Goal: Information Seeking & Learning: Learn about a topic

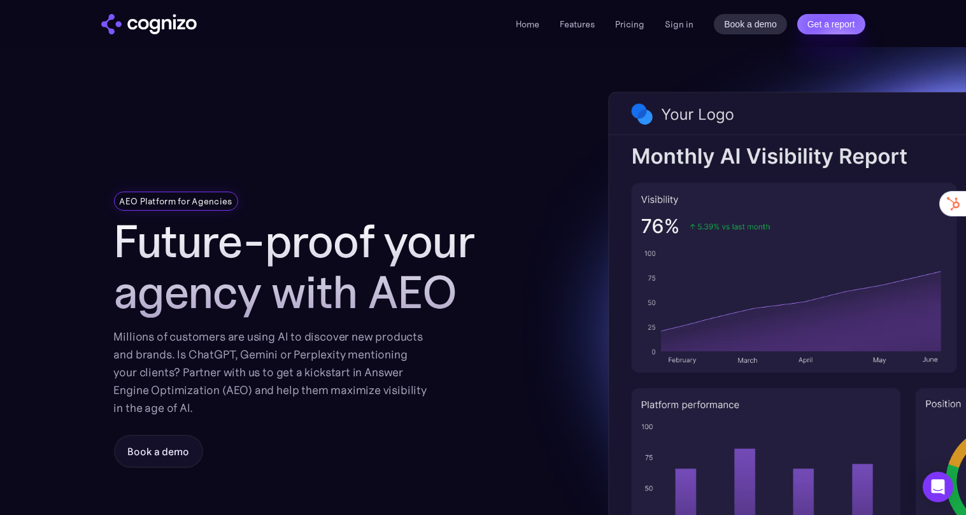
click at [533, 32] on div "Home Features Pricing Book a demo Get a report Sign in Book a demo Get a report" at bounding box center [690, 24] width 349 height 20
click at [528, 23] on link "Home" at bounding box center [528, 23] width 24 height 11
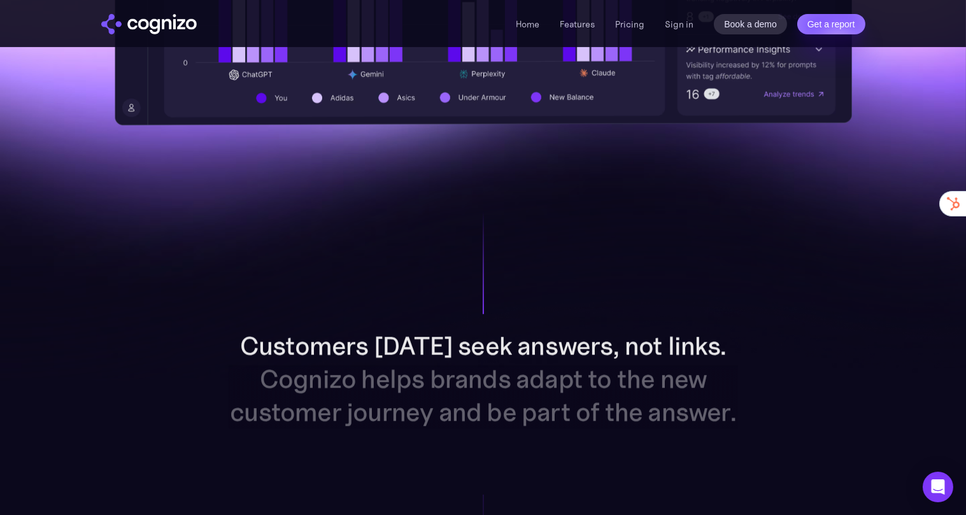
scroll to position [1099, 0]
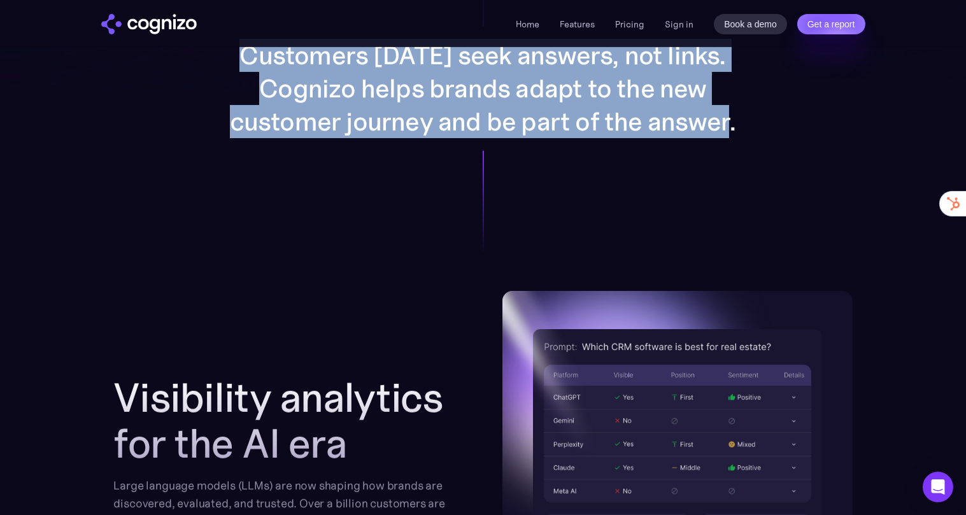
drag, startPoint x: 253, startPoint y: 60, endPoint x: 756, endPoint y: 108, distance: 505.9
click at [756, 108] on div "Customers [DATE] seek answers, not links. Cognizo helps brands adapt to the new…" at bounding box center [483, 88] width 660 height 405
copy p "Customers [DATE] seek answers, not links. Cognizo helps brands adapt to the new…"
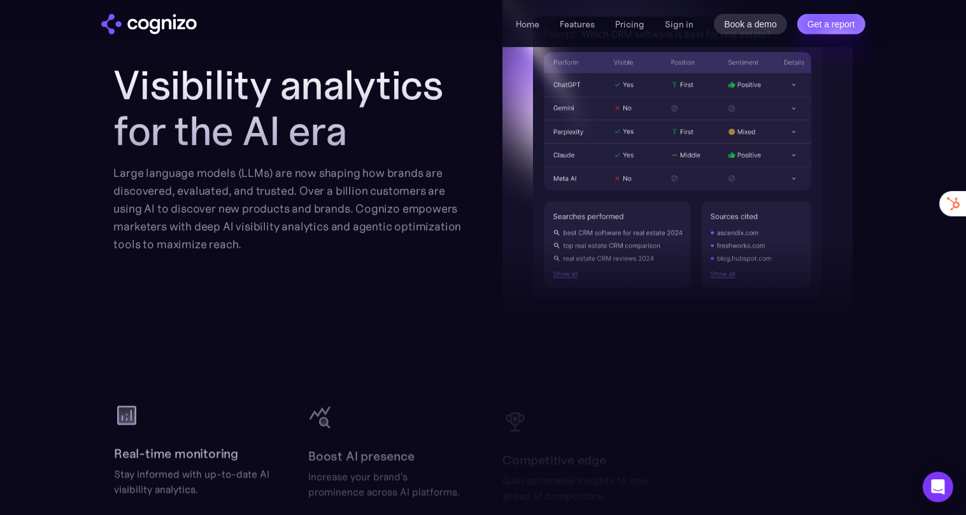
scroll to position [1446, 0]
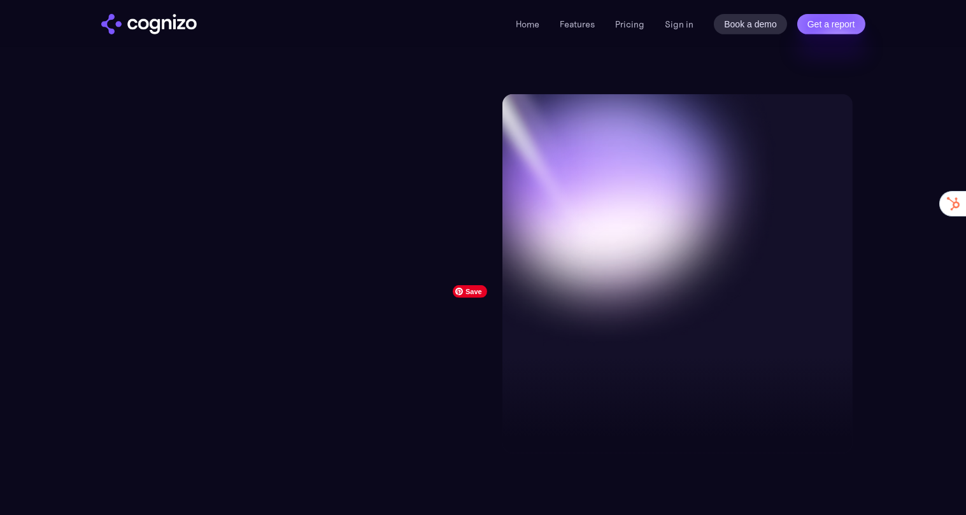
scroll to position [1256, 0]
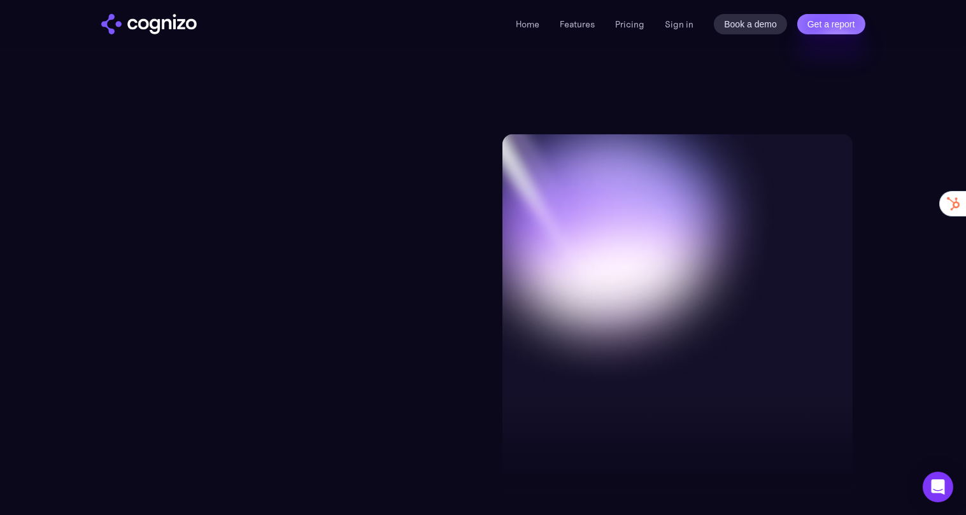
click at [632, 15] on div "Home Features Pricing Book a demo Get a report Sign in Book a demo Get a report" at bounding box center [690, 24] width 349 height 20
click at [629, 27] on link "Pricing" at bounding box center [629, 23] width 29 height 11
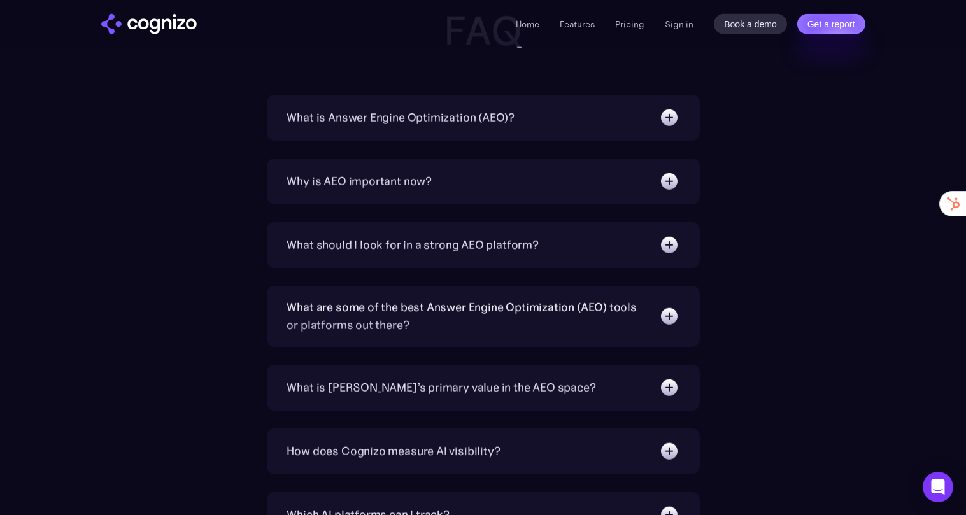
scroll to position [2604, 0]
